Goal: Entertainment & Leisure: Consume media (video, audio)

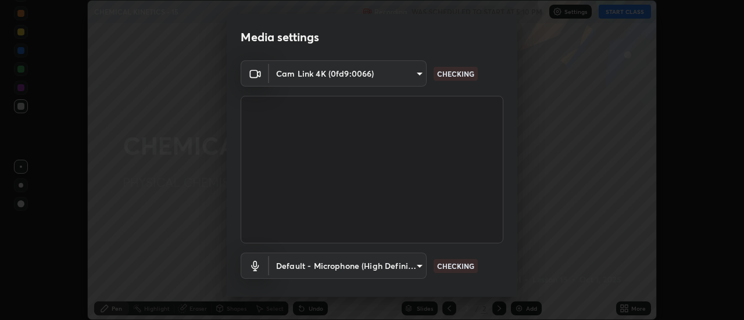
scroll to position [61, 0]
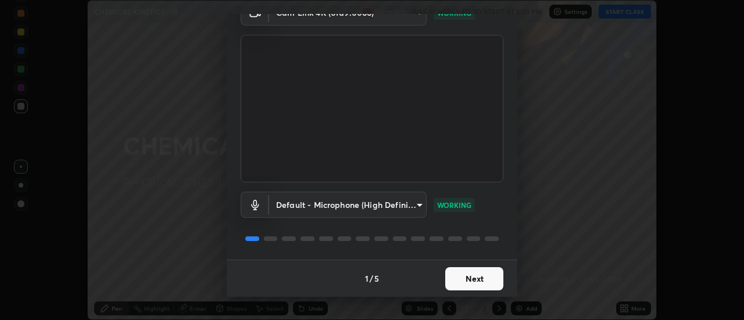
click at [479, 279] on button "Next" at bounding box center [474, 278] width 58 height 23
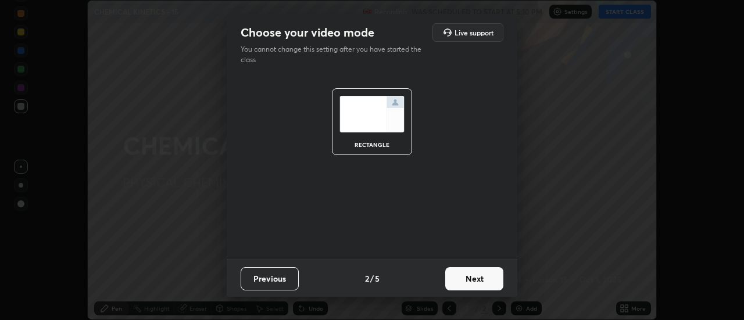
scroll to position [0, 0]
click at [474, 281] on button "Next" at bounding box center [474, 278] width 58 height 23
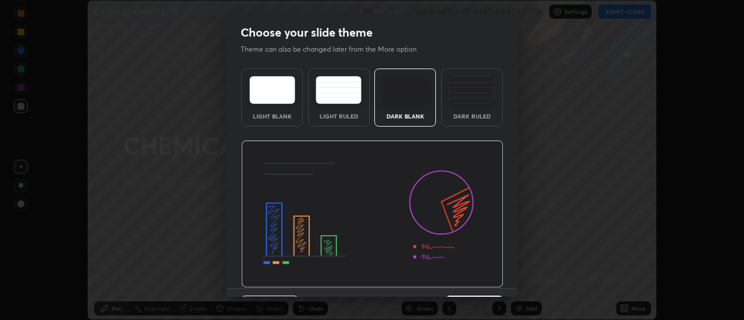
scroll to position [28, 0]
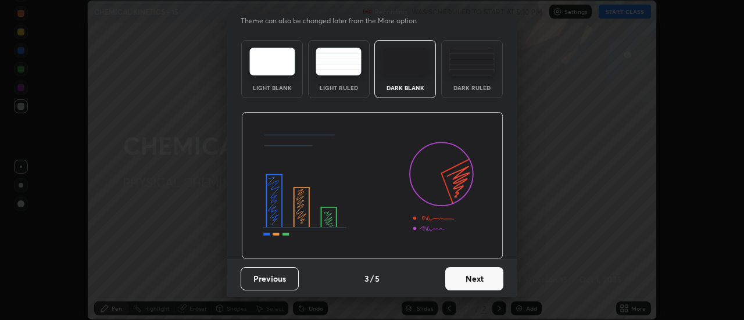
click at [470, 280] on button "Next" at bounding box center [474, 278] width 58 height 23
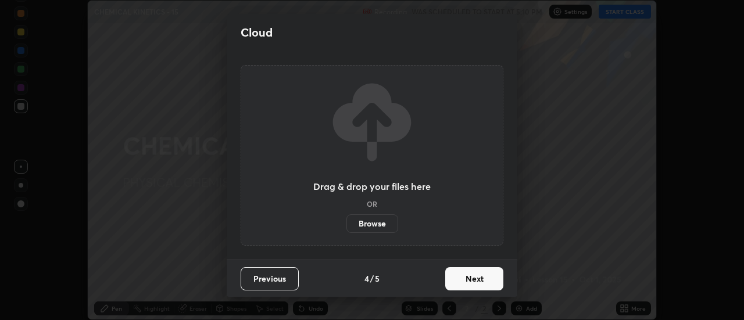
click at [478, 276] on button "Next" at bounding box center [474, 278] width 58 height 23
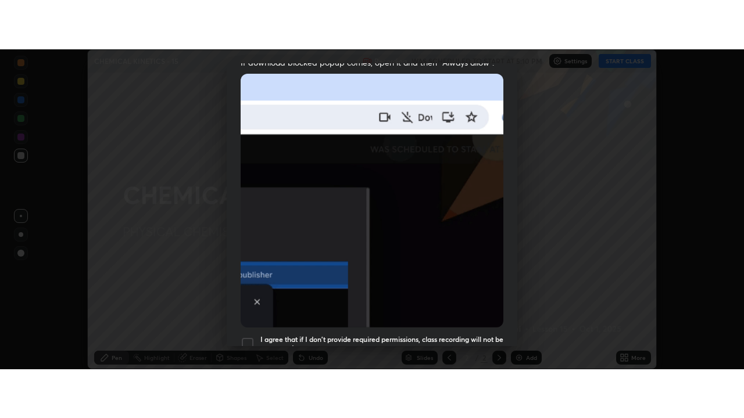
scroll to position [298, 0]
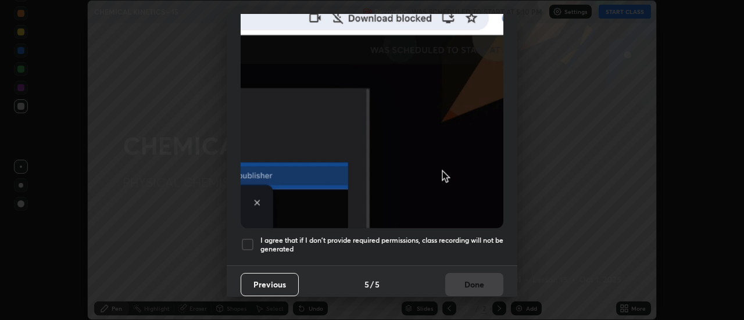
click at [470, 236] on h5 "I agree that if I don't provide required permissions, class recording will not …" at bounding box center [381, 245] width 243 height 18
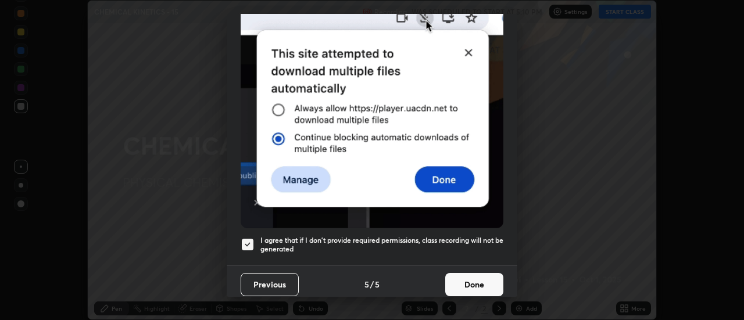
click at [471, 280] on button "Done" at bounding box center [474, 284] width 58 height 23
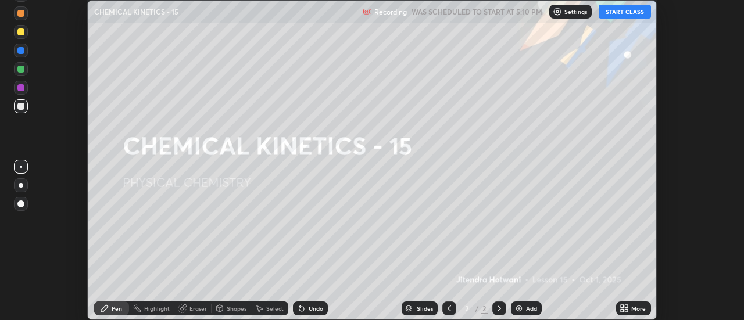
click at [629, 13] on button "START CLASS" at bounding box center [625, 12] width 52 height 14
click at [627, 310] on icon at bounding box center [626, 310] width 3 height 3
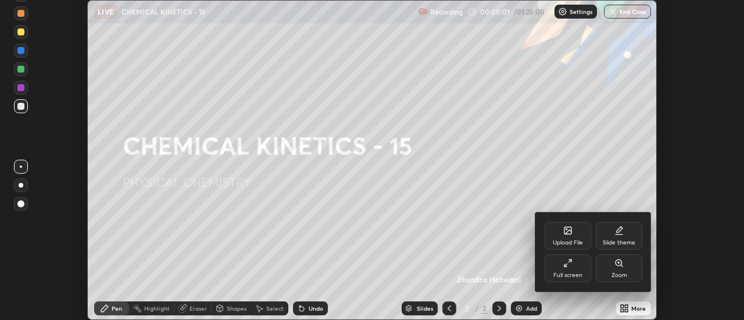
click at [572, 268] on div "Full screen" at bounding box center [568, 269] width 46 height 28
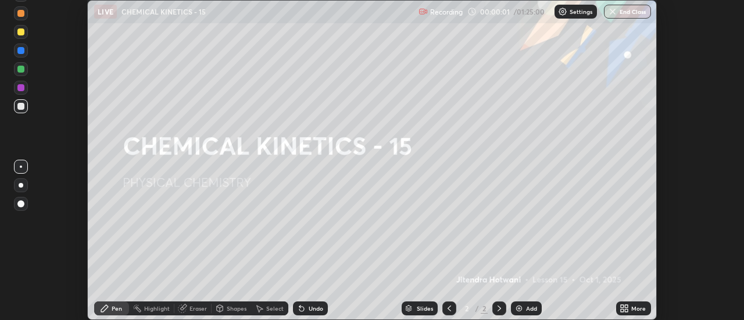
scroll to position [418, 744]
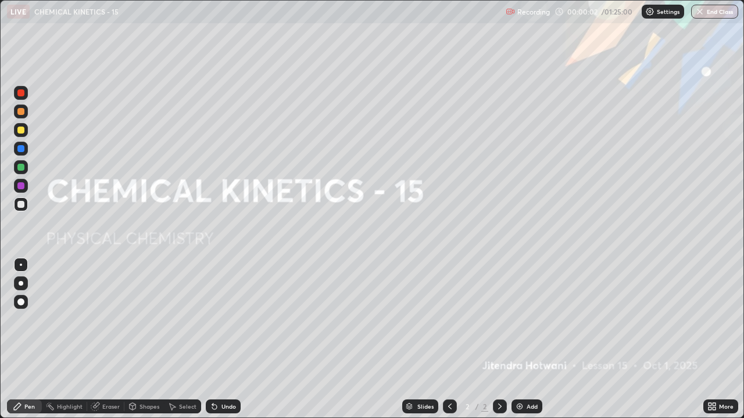
click at [528, 320] on div "Add" at bounding box center [526, 407] width 31 height 14
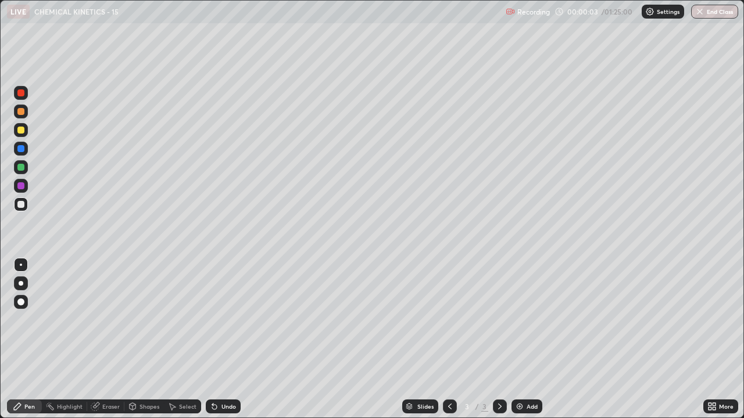
click at [23, 169] on div at bounding box center [20, 167] width 7 height 7
click at [20, 203] on div at bounding box center [20, 204] width 7 height 7
click at [524, 320] on div "Add" at bounding box center [526, 407] width 31 height 14
click at [449, 320] on icon at bounding box center [449, 406] width 9 height 9
click at [499, 320] on icon at bounding box center [499, 406] width 9 height 9
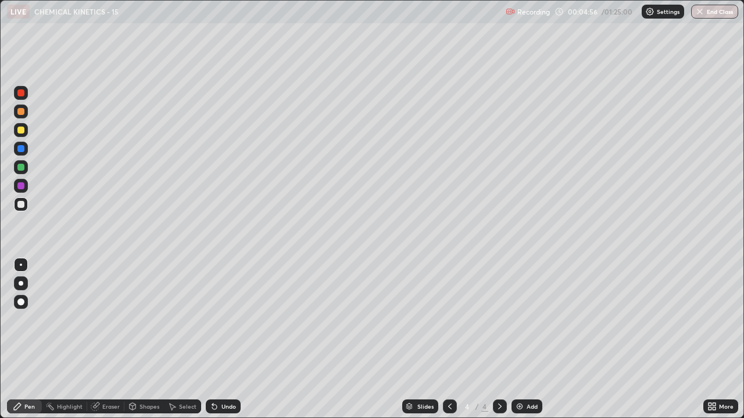
click at [449, 320] on icon at bounding box center [449, 406] width 9 height 9
click at [500, 320] on icon at bounding box center [499, 406] width 9 height 9
click at [454, 320] on div at bounding box center [450, 407] width 14 height 14
click at [498, 320] on icon at bounding box center [499, 406] width 9 height 9
click at [520, 320] on img at bounding box center [519, 406] width 9 height 9
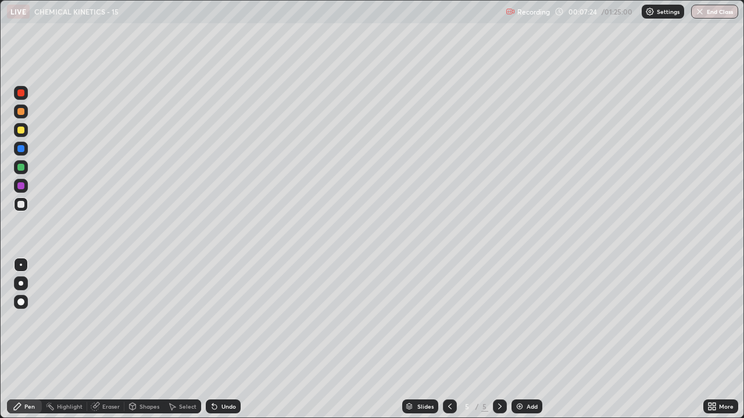
click at [22, 133] on div at bounding box center [20, 130] width 7 height 7
click at [21, 205] on div at bounding box center [20, 204] width 7 height 7
click at [214, 320] on icon at bounding box center [214, 407] width 5 height 5
click at [23, 187] on div at bounding box center [20, 186] width 7 height 7
click at [22, 202] on div at bounding box center [20, 204] width 7 height 7
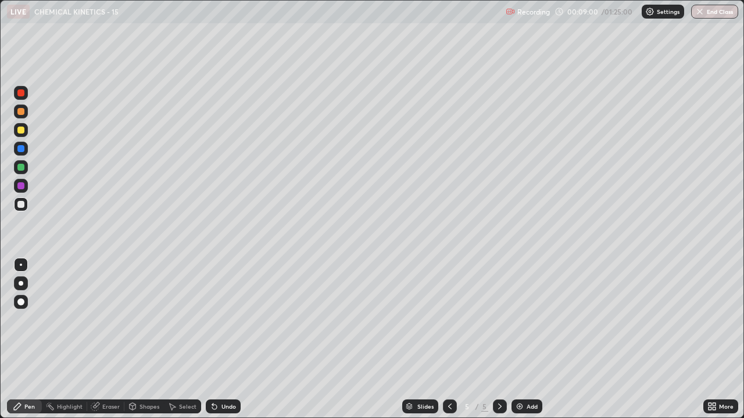
click at [215, 320] on icon at bounding box center [214, 406] width 9 height 9
click at [524, 320] on div "Add" at bounding box center [526, 407] width 31 height 14
click at [21, 168] on div at bounding box center [20, 167] width 7 height 7
click at [22, 208] on div at bounding box center [20, 204] width 7 height 7
click at [20, 131] on div at bounding box center [20, 130] width 7 height 7
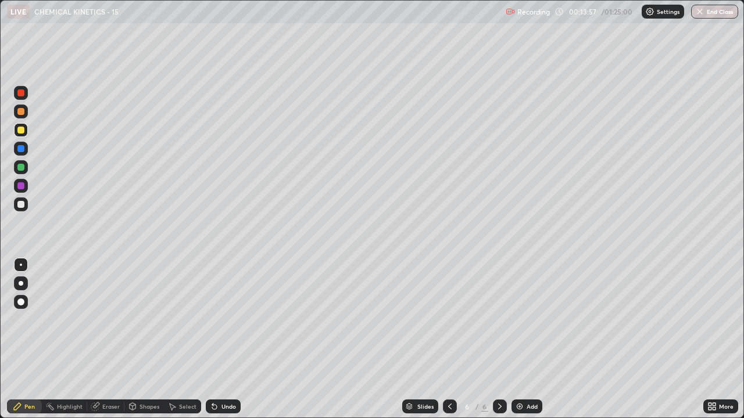
click at [523, 320] on div "Add" at bounding box center [526, 407] width 31 height 14
click at [20, 204] on div at bounding box center [20, 204] width 7 height 7
click at [231, 320] on div "Undo" at bounding box center [228, 407] width 15 height 6
click at [214, 320] on icon at bounding box center [214, 407] width 5 height 5
click at [216, 320] on icon at bounding box center [214, 406] width 9 height 9
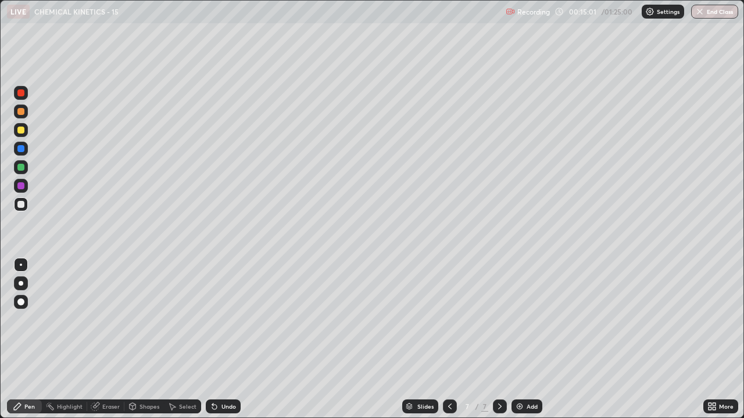
click at [18, 165] on div at bounding box center [20, 167] width 7 height 7
click at [21, 207] on div at bounding box center [20, 204] width 7 height 7
click at [221, 320] on div "Undo" at bounding box center [228, 407] width 15 height 6
click at [218, 320] on div "Undo" at bounding box center [223, 407] width 35 height 14
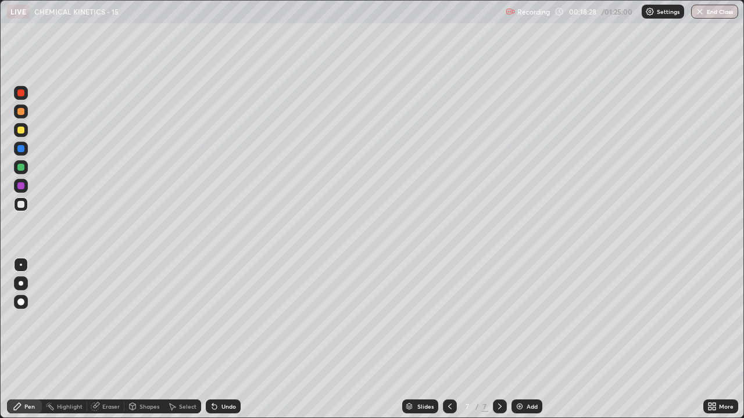
click at [527, 320] on div "Add" at bounding box center [532, 407] width 11 height 6
click at [450, 320] on icon at bounding box center [449, 406] width 9 height 9
click at [109, 320] on div "Eraser" at bounding box center [110, 407] width 17 height 6
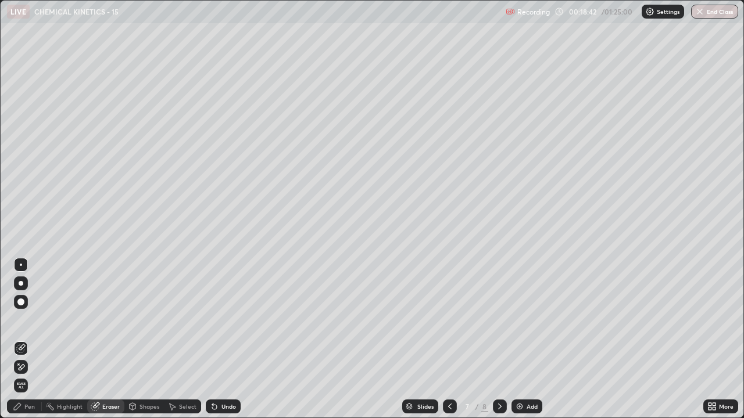
click at [29, 320] on div "Pen" at bounding box center [29, 407] width 10 height 6
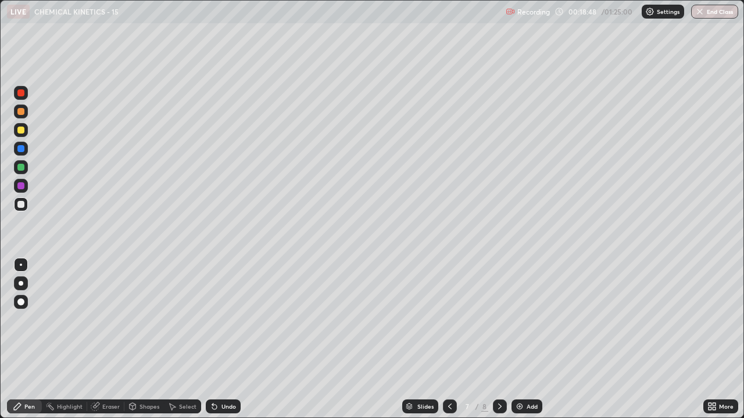
click at [499, 320] on icon at bounding box center [499, 406] width 9 height 9
click at [21, 168] on div at bounding box center [20, 167] width 7 height 7
click at [450, 320] on icon at bounding box center [449, 406] width 9 height 9
click at [502, 320] on icon at bounding box center [499, 406] width 9 height 9
click at [21, 206] on div at bounding box center [20, 204] width 7 height 7
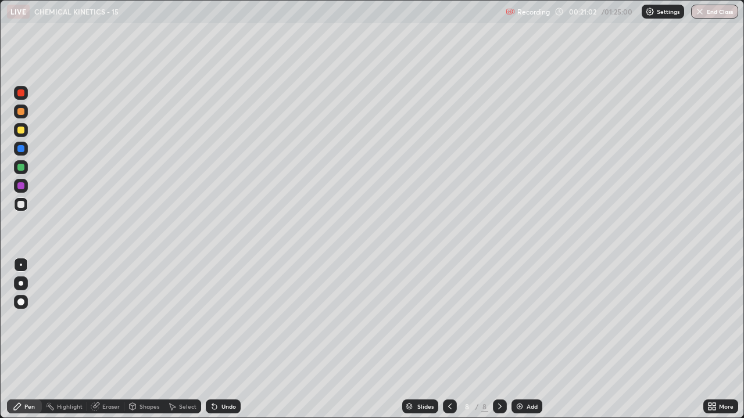
click at [222, 320] on div "Undo" at bounding box center [228, 407] width 15 height 6
click at [223, 320] on div "Undo" at bounding box center [228, 407] width 15 height 6
click at [225, 320] on div "Undo" at bounding box center [223, 407] width 35 height 14
click at [227, 320] on div "Undo" at bounding box center [228, 407] width 15 height 6
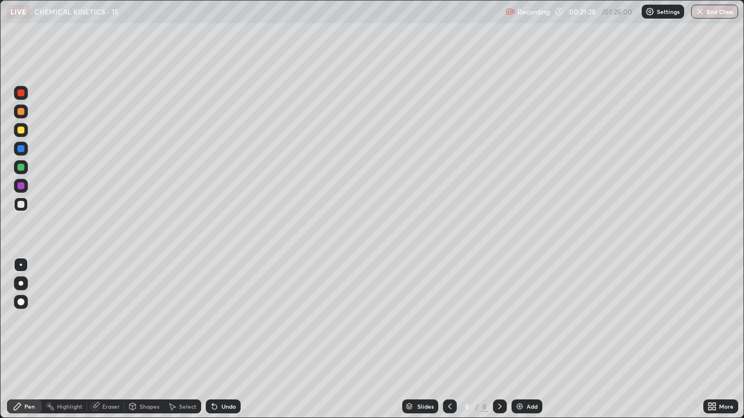
click at [23, 186] on div at bounding box center [20, 186] width 7 height 7
click at [23, 205] on div at bounding box center [20, 204] width 7 height 7
click at [226, 320] on div "Undo" at bounding box center [228, 407] width 15 height 6
click at [223, 320] on div "Undo" at bounding box center [228, 407] width 15 height 6
click at [20, 132] on div at bounding box center [20, 130] width 7 height 7
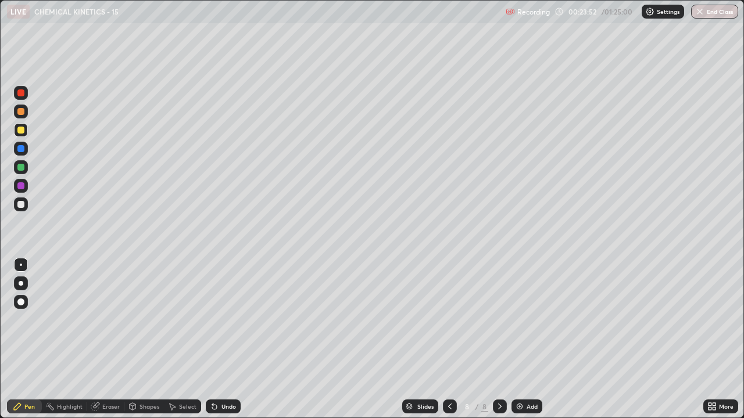
click at [527, 320] on div "Add" at bounding box center [532, 407] width 11 height 6
click at [18, 148] on div at bounding box center [20, 148] width 7 height 7
click at [27, 130] on div at bounding box center [21, 130] width 14 height 14
click at [21, 205] on div at bounding box center [20, 204] width 7 height 7
click at [20, 131] on div at bounding box center [20, 130] width 7 height 7
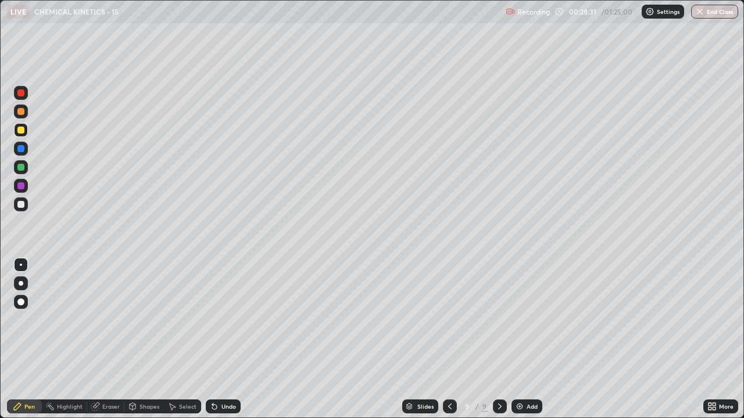
click at [449, 320] on icon at bounding box center [449, 406] width 9 height 9
click at [499, 320] on icon at bounding box center [499, 406] width 9 height 9
click at [531, 320] on div "Add" at bounding box center [532, 407] width 11 height 6
click at [19, 169] on div at bounding box center [20, 167] width 7 height 7
click at [22, 207] on div at bounding box center [20, 204] width 7 height 7
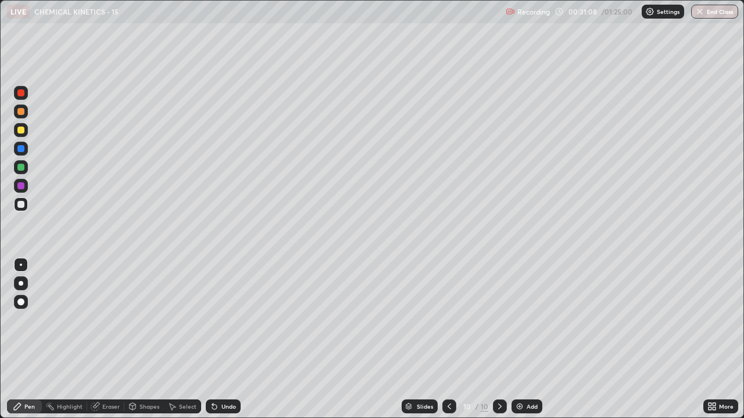
click at [448, 320] on icon at bounding box center [449, 406] width 9 height 9
click at [446, 320] on icon at bounding box center [449, 406] width 9 height 9
click at [448, 320] on icon at bounding box center [449, 406] width 9 height 9
click at [443, 320] on div at bounding box center [449, 407] width 14 height 14
click at [19, 191] on div at bounding box center [21, 186] width 14 height 14
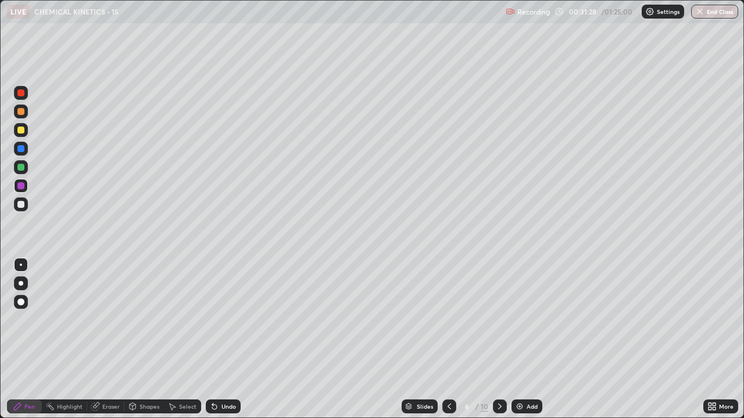
click at [497, 320] on icon at bounding box center [499, 406] width 9 height 9
click at [499, 320] on icon at bounding box center [499, 406] width 9 height 9
click at [498, 320] on icon at bounding box center [499, 407] width 3 height 6
click at [499, 320] on icon at bounding box center [499, 406] width 9 height 9
click at [521, 320] on img at bounding box center [519, 406] width 9 height 9
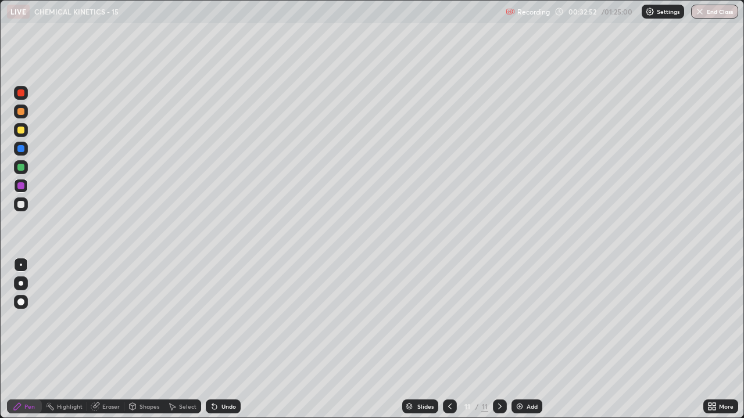
click at [449, 320] on icon at bounding box center [449, 406] width 9 height 9
click at [528, 320] on div "Add" at bounding box center [532, 407] width 11 height 6
click at [22, 131] on div at bounding box center [20, 130] width 7 height 7
click at [21, 203] on div at bounding box center [20, 204] width 7 height 7
click at [499, 320] on icon at bounding box center [499, 406] width 9 height 9
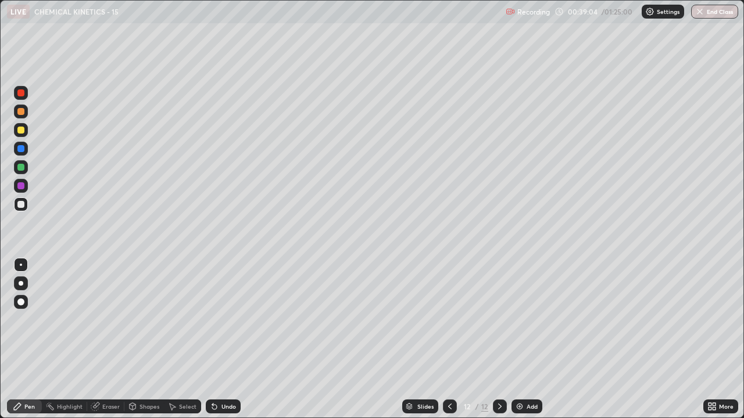
click at [448, 320] on icon at bounding box center [449, 406] width 9 height 9
click at [499, 320] on icon at bounding box center [499, 406] width 9 height 9
click at [24, 133] on div at bounding box center [21, 130] width 14 height 14
click at [455, 320] on div at bounding box center [450, 407] width 14 height 14
click at [504, 320] on div at bounding box center [500, 407] width 14 height 14
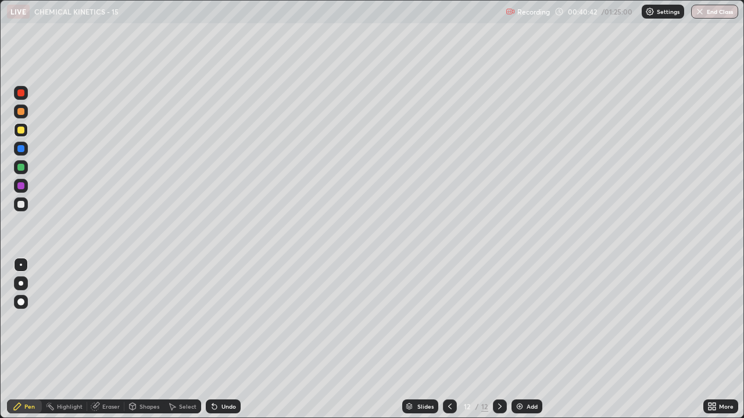
click at [22, 206] on div at bounding box center [20, 204] width 7 height 7
click at [524, 320] on div "Add" at bounding box center [526, 407] width 31 height 14
click at [21, 129] on div at bounding box center [20, 130] width 7 height 7
click at [22, 208] on div at bounding box center [20, 204] width 7 height 7
click at [449, 320] on icon at bounding box center [449, 406] width 9 height 9
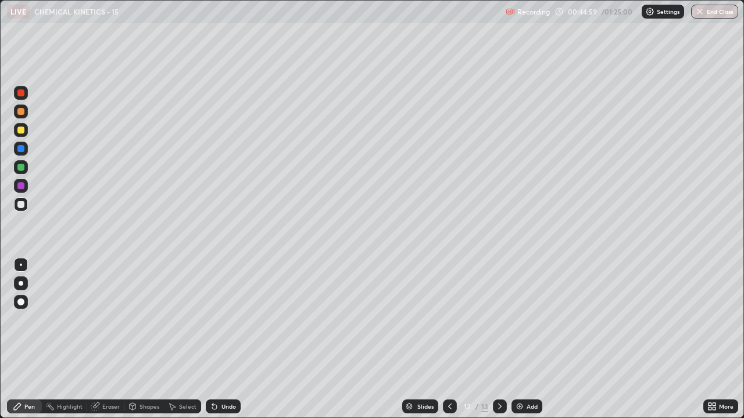
click at [499, 320] on icon at bounding box center [499, 406] width 9 height 9
click at [24, 188] on div at bounding box center [20, 186] width 7 height 7
click at [109, 320] on div "Eraser" at bounding box center [110, 407] width 17 height 6
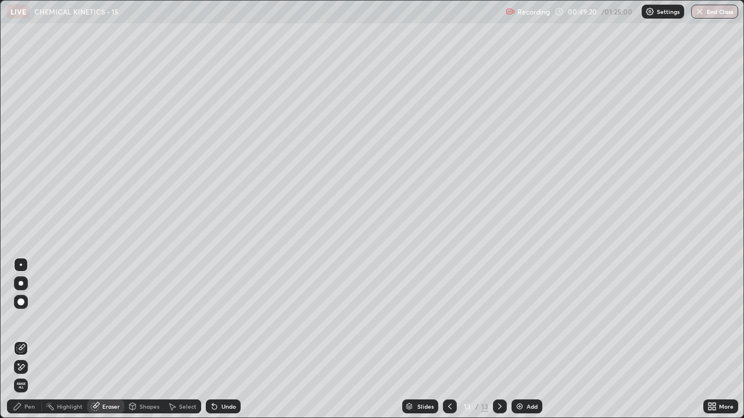
click at [28, 320] on div "Pen" at bounding box center [29, 407] width 10 height 6
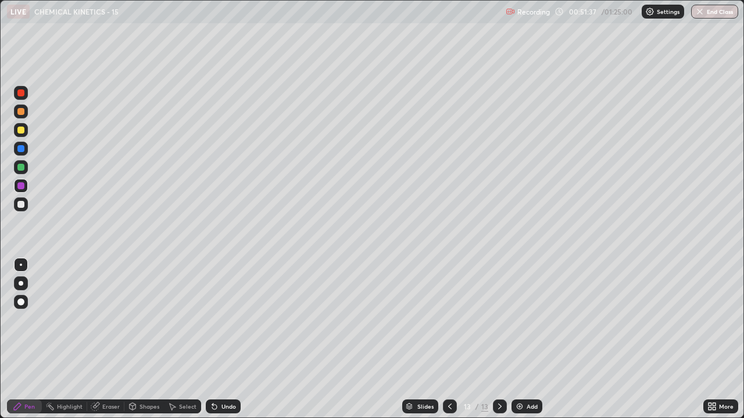
click at [534, 320] on div "Add" at bounding box center [532, 407] width 11 height 6
click at [22, 133] on div at bounding box center [20, 130] width 7 height 7
click at [20, 205] on div at bounding box center [20, 204] width 7 height 7
click at [20, 185] on div at bounding box center [20, 186] width 7 height 7
click at [22, 166] on div at bounding box center [20, 167] width 7 height 7
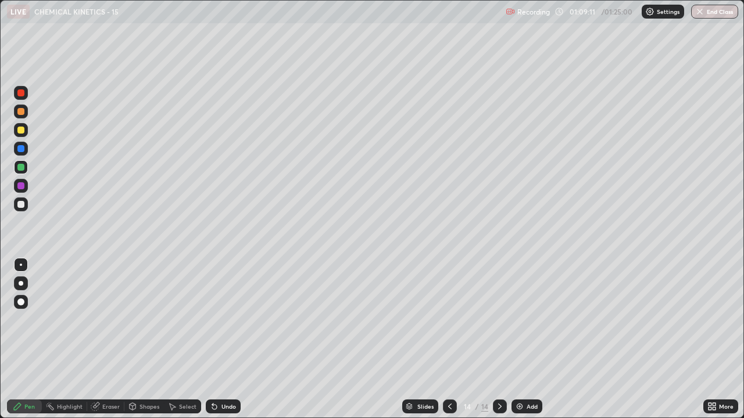
click at [521, 320] on img at bounding box center [519, 406] width 9 height 9
click at [21, 133] on div at bounding box center [20, 130] width 7 height 7
click at [23, 203] on div at bounding box center [20, 204] width 7 height 7
click at [22, 170] on div at bounding box center [20, 167] width 7 height 7
click at [227, 320] on div "Undo" at bounding box center [228, 407] width 15 height 6
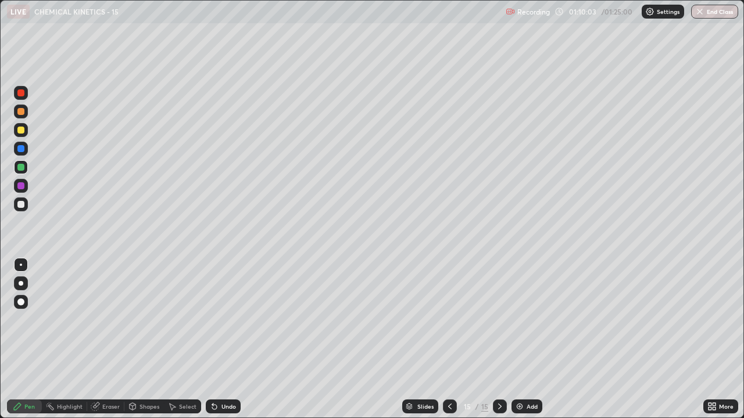
click at [222, 320] on div "Undo" at bounding box center [228, 407] width 15 height 6
click at [219, 320] on div "Undo" at bounding box center [223, 407] width 35 height 14
click at [218, 320] on div "Undo" at bounding box center [223, 407] width 35 height 14
click at [143, 320] on div "Shapes" at bounding box center [149, 407] width 20 height 6
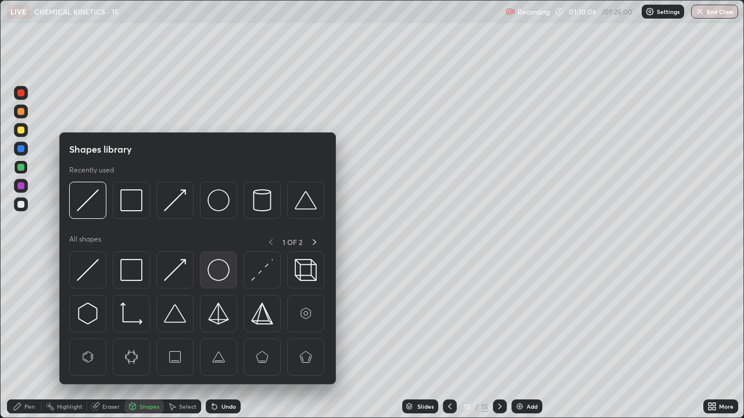
click at [219, 271] on img at bounding box center [219, 270] width 22 height 22
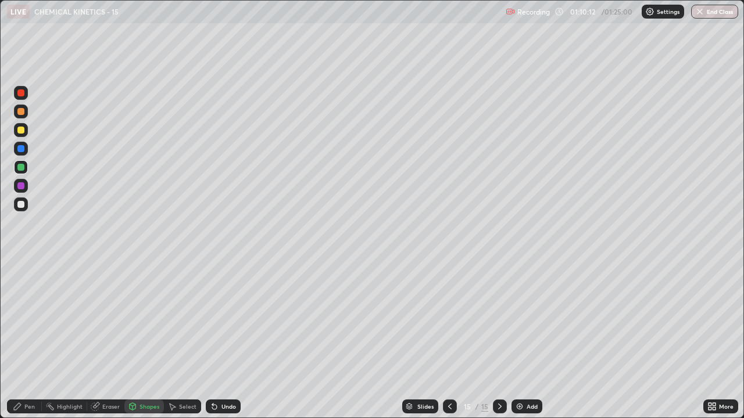
click at [221, 320] on div "Undo" at bounding box center [228, 407] width 15 height 6
click at [223, 320] on div "Undo" at bounding box center [228, 407] width 15 height 6
click at [224, 320] on div "Undo" at bounding box center [228, 407] width 15 height 6
click at [222, 320] on div "Undo" at bounding box center [228, 407] width 15 height 6
click at [221, 320] on div "Undo" at bounding box center [228, 407] width 15 height 6
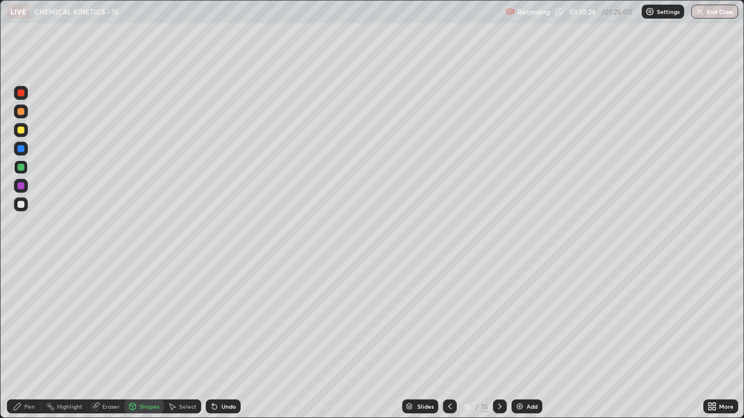
click at [219, 320] on div "Undo" at bounding box center [223, 407] width 35 height 14
click at [22, 320] on icon at bounding box center [17, 406] width 9 height 9
click at [23, 130] on div at bounding box center [20, 130] width 7 height 7
click at [21, 166] on div at bounding box center [20, 167] width 7 height 7
click at [21, 131] on div at bounding box center [20, 130] width 7 height 7
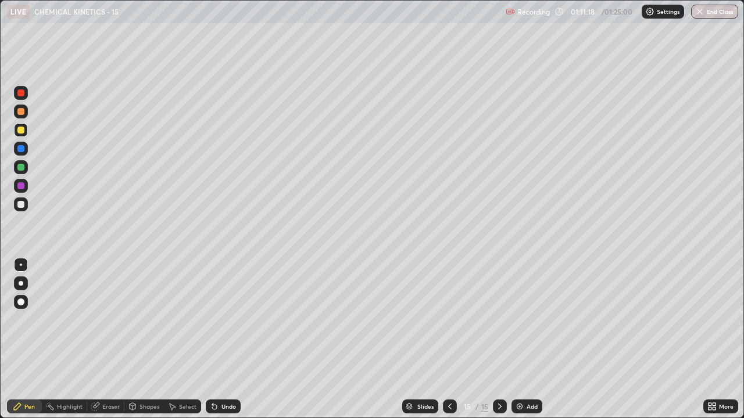
click at [19, 110] on div at bounding box center [20, 111] width 7 height 7
click at [21, 203] on div at bounding box center [20, 204] width 7 height 7
click at [25, 168] on div at bounding box center [21, 167] width 14 height 14
click at [228, 320] on div "Undo" at bounding box center [228, 407] width 15 height 6
click at [19, 203] on div at bounding box center [20, 204] width 7 height 7
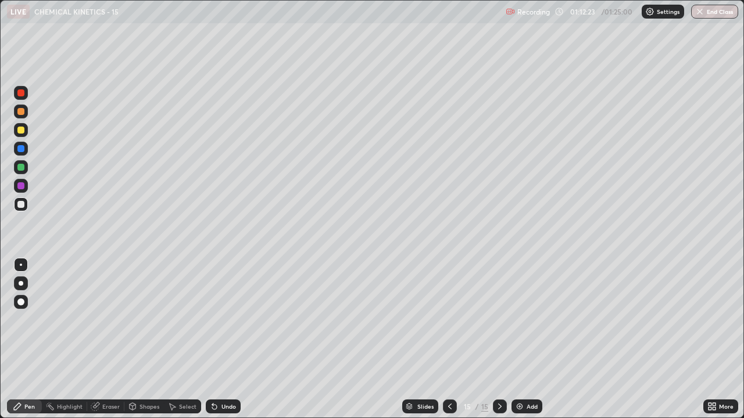
click at [109, 320] on div "Eraser" at bounding box center [110, 407] width 17 height 6
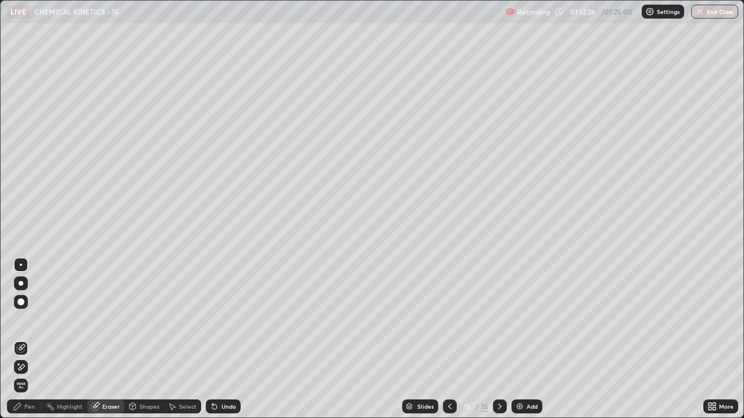
click at [26, 320] on div "Pen" at bounding box center [29, 407] width 10 height 6
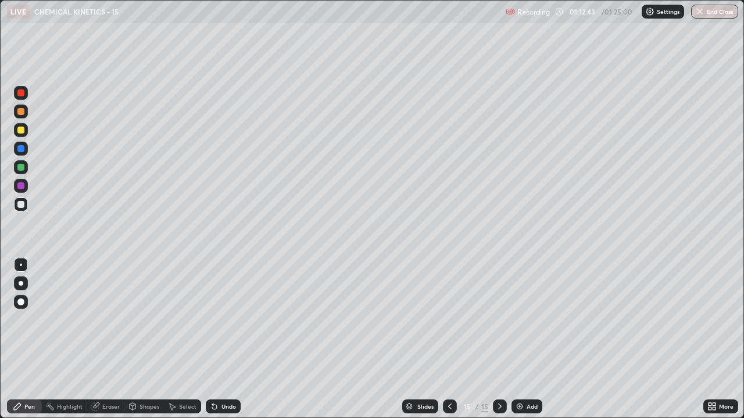
click at [521, 320] on img at bounding box center [519, 406] width 9 height 9
click at [224, 320] on div "Undo" at bounding box center [223, 407] width 35 height 14
click at [221, 320] on div "Undo" at bounding box center [228, 407] width 15 height 6
click at [23, 169] on div at bounding box center [20, 167] width 7 height 7
click at [20, 131] on div at bounding box center [20, 130] width 7 height 7
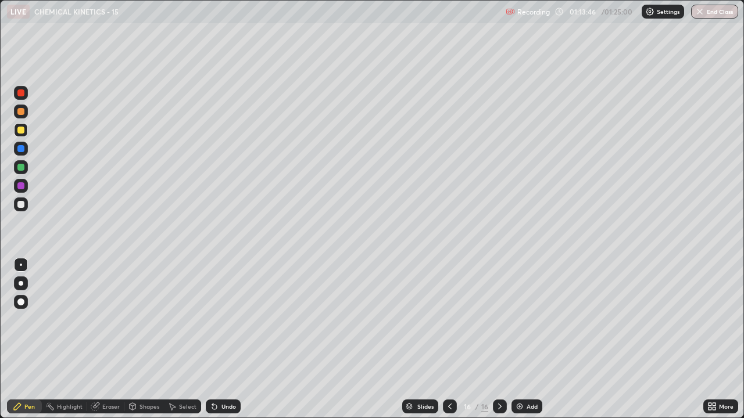
click at [450, 320] on icon at bounding box center [449, 406] width 9 height 9
click at [501, 320] on div at bounding box center [500, 406] width 14 height 23
click at [141, 320] on div "Shapes" at bounding box center [149, 407] width 20 height 6
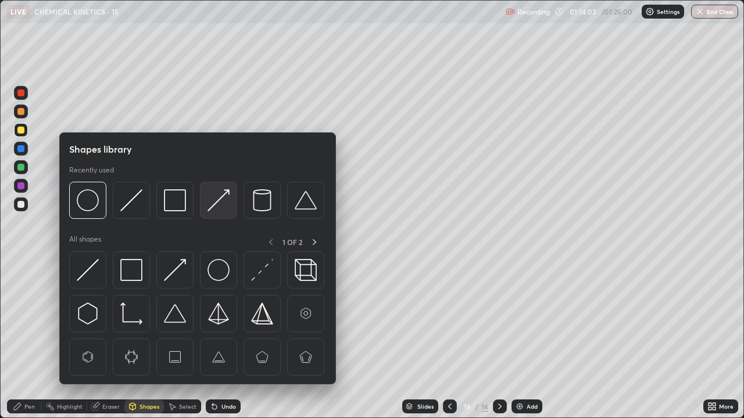
click at [220, 201] on img at bounding box center [219, 200] width 22 height 22
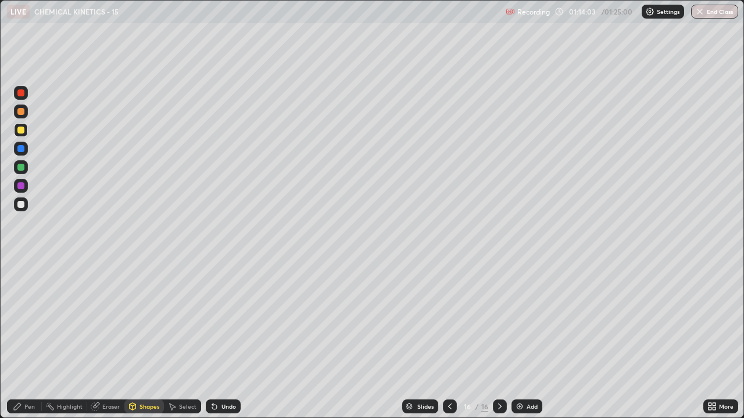
click at [20, 188] on div at bounding box center [20, 186] width 7 height 7
click at [27, 320] on div "Pen" at bounding box center [29, 407] width 10 height 6
click at [20, 113] on div at bounding box center [20, 111] width 7 height 7
click at [217, 320] on div "Undo" at bounding box center [223, 407] width 35 height 14
click at [139, 320] on div "Shapes" at bounding box center [149, 407] width 20 height 6
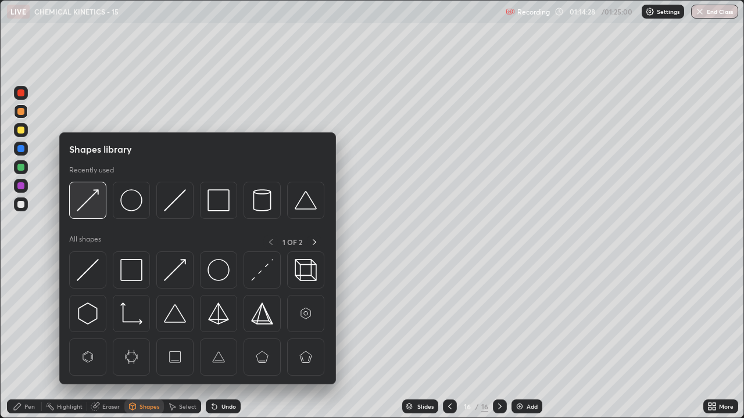
click at [90, 205] on img at bounding box center [88, 200] width 22 height 22
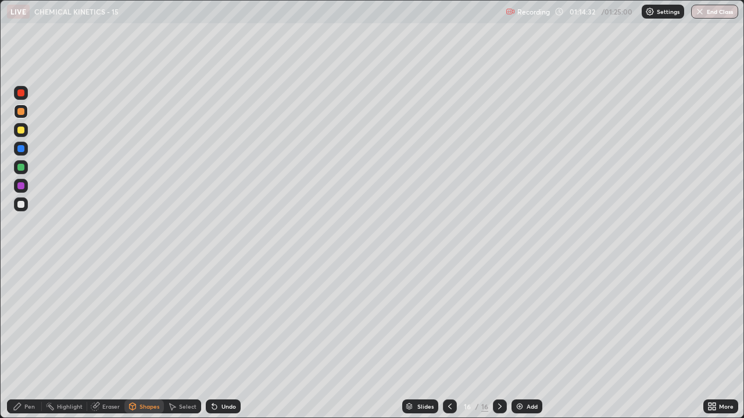
click at [30, 320] on div "Pen" at bounding box center [29, 407] width 10 height 6
click at [22, 133] on div at bounding box center [20, 130] width 7 height 7
click at [25, 203] on div at bounding box center [21, 205] width 14 height 14
click at [449, 320] on icon at bounding box center [449, 406] width 9 height 9
click at [500, 320] on icon at bounding box center [499, 406] width 9 height 9
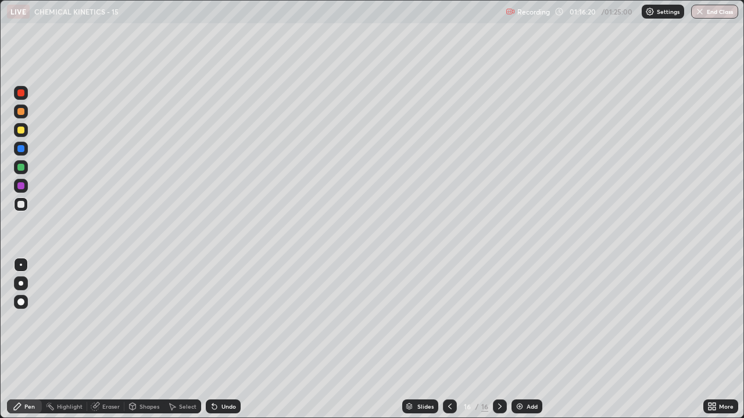
click at [449, 320] on icon at bounding box center [449, 407] width 3 height 6
click at [499, 320] on icon at bounding box center [499, 406] width 9 height 9
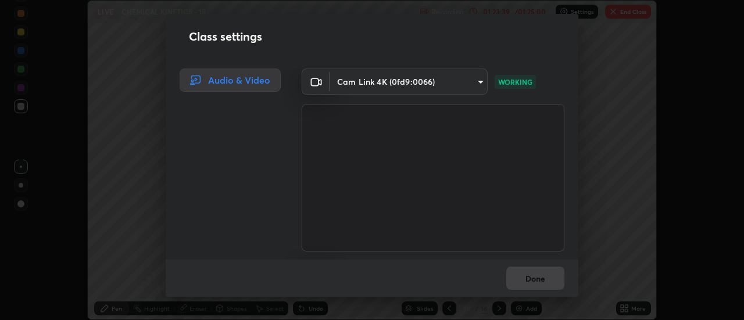
scroll to position [57804, 57381]
